Goal: Information Seeking & Learning: Learn about a topic

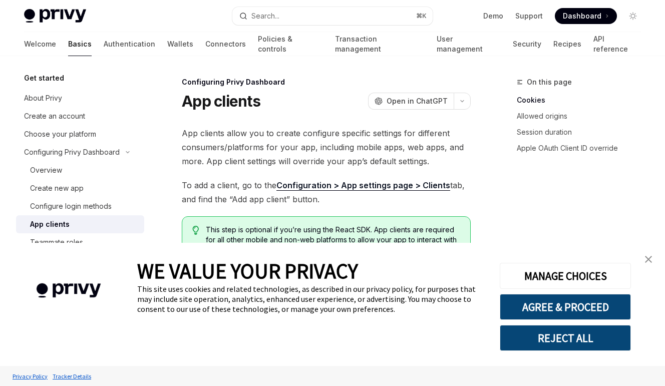
type textarea "*"
click at [358, 26] on div "Privy Docs home page Search... ⌘ K Demo Support Dashboard Dashboard Search..." at bounding box center [332, 16] width 617 height 32
click at [349, 16] on button "Search... ⌘ K" at bounding box center [332, 16] width 200 height 18
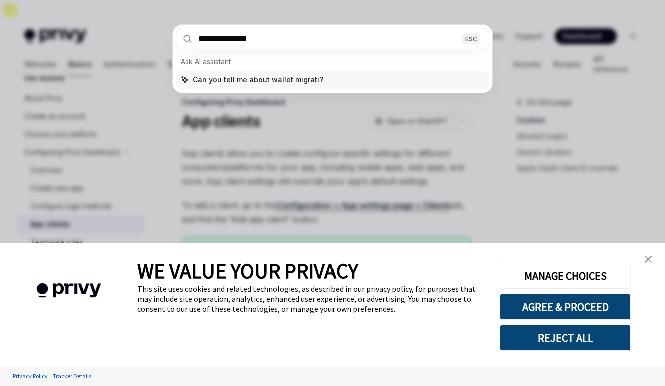
type input "**********"
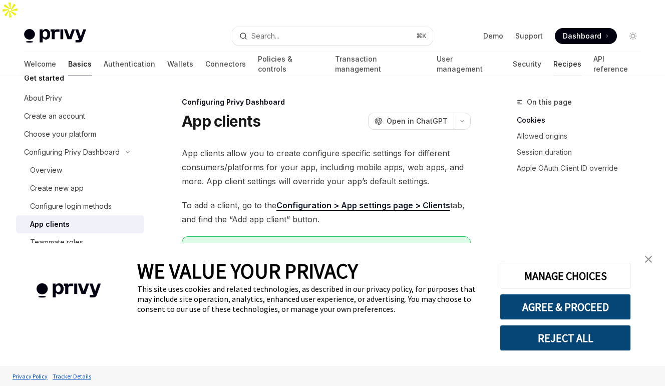
click at [553, 52] on link "Recipes" at bounding box center [567, 64] width 28 height 24
type textarea "*"
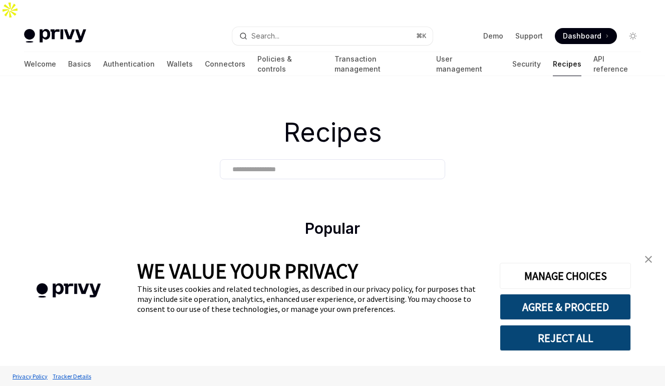
click at [314, 164] on input "text" at bounding box center [332, 169] width 200 height 11
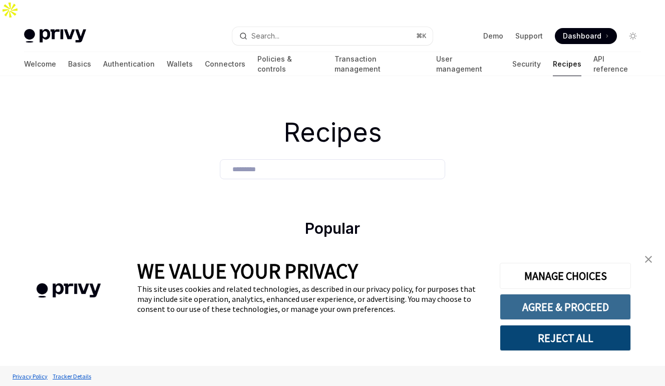
type input "*********"
click at [566, 308] on button "AGREE & PROCEED" at bounding box center [565, 307] width 131 height 26
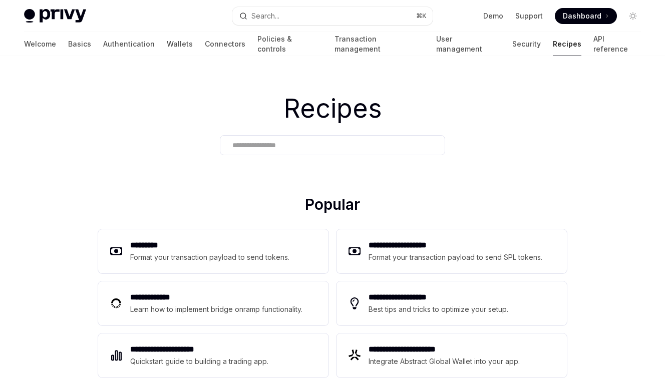
click at [294, 133] on div "Recipes" at bounding box center [332, 123] width 665 height 143
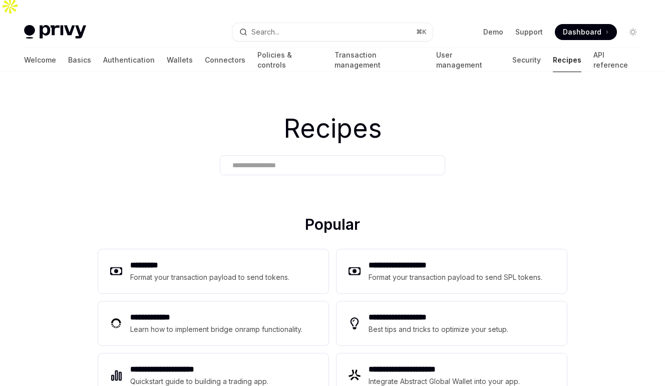
click at [283, 155] on div at bounding box center [332, 165] width 225 height 20
click at [277, 160] on input "text" at bounding box center [332, 165] width 200 height 11
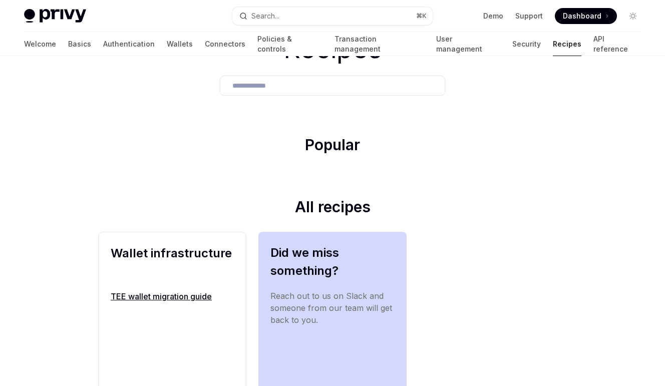
scroll to position [79, 0]
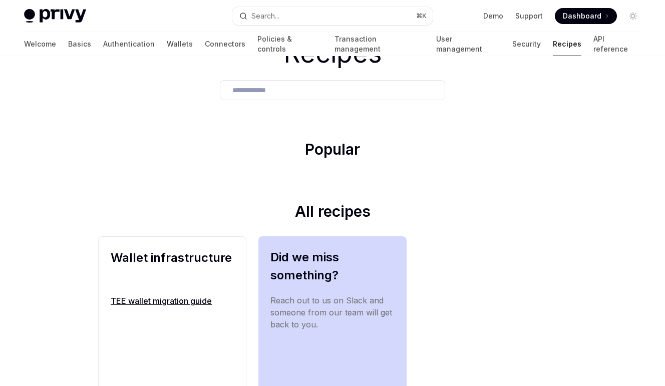
type input "**********"
click at [232, 295] on link "TEE wallet migration guide" at bounding box center [172, 301] width 123 height 12
type textarea "*"
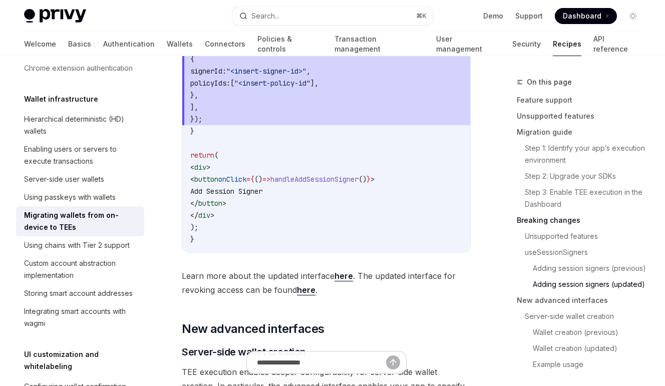
scroll to position [2323, 0]
